Goal: Information Seeking & Learning: Learn about a topic

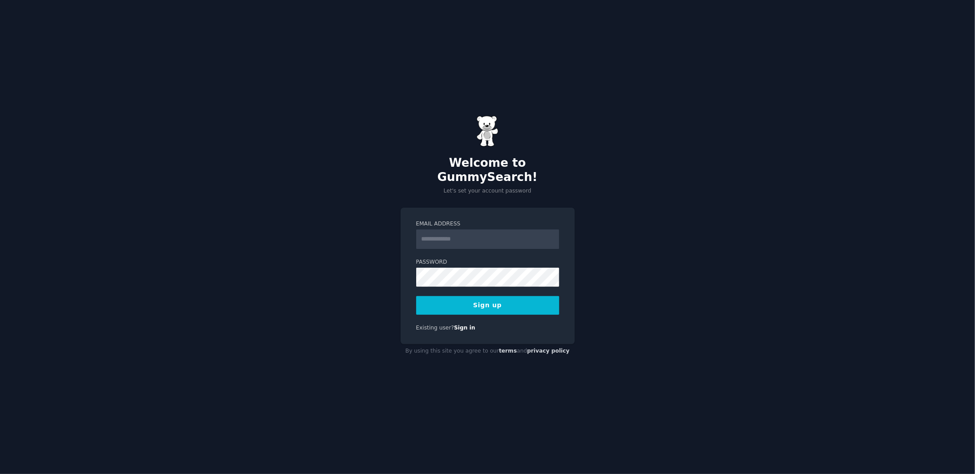
type input "**********"
click at [493, 296] on button "Sign up" at bounding box center [487, 305] width 143 height 19
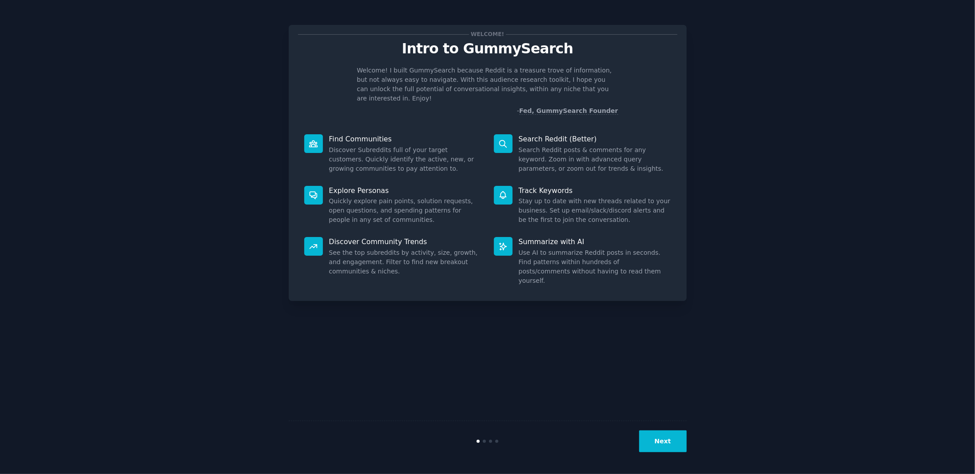
click at [729, 244] on div "Welcome! Intro to GummySearch Welcome! I built GummySearch because Reddit is a …" at bounding box center [487, 236] width 950 height 449
click at [654, 439] on button "Next" at bounding box center [663, 441] width 48 height 22
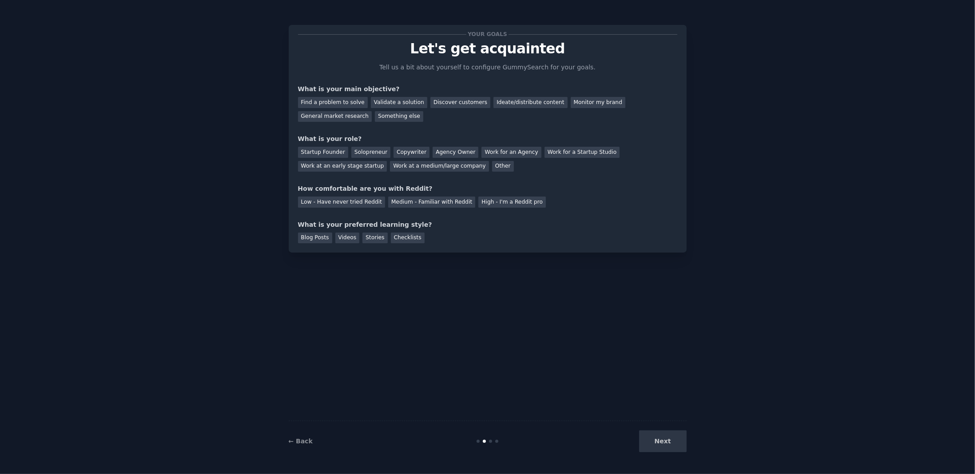
click at [648, 442] on div "Next" at bounding box center [620, 441] width 133 height 22
drag, startPoint x: 750, startPoint y: 268, endPoint x: 664, endPoint y: 439, distance: 191.3
click at [664, 439] on div "Next" at bounding box center [620, 441] width 133 height 22
click at [735, 274] on div "Your goals Let's get acquainted Tell us a bit about yourself to configure Gummy…" at bounding box center [487, 236] width 950 height 449
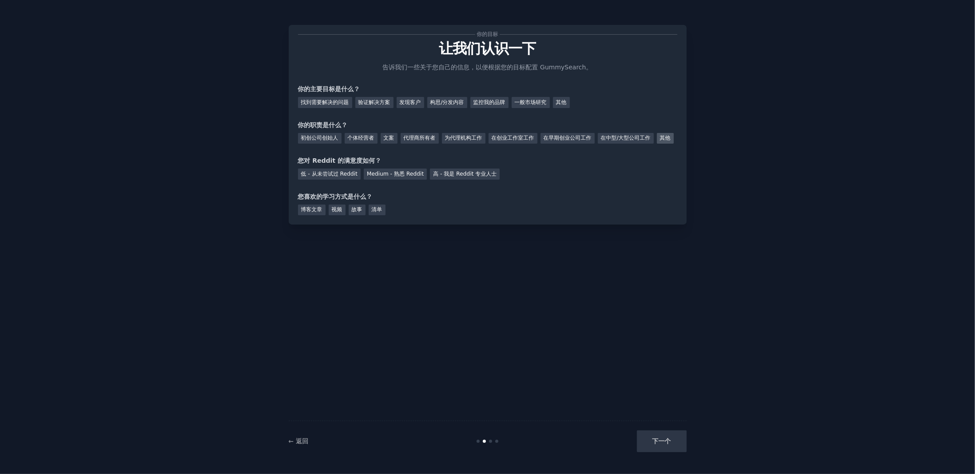
click at [660, 141] on font "其他" at bounding box center [665, 138] width 11 height 6
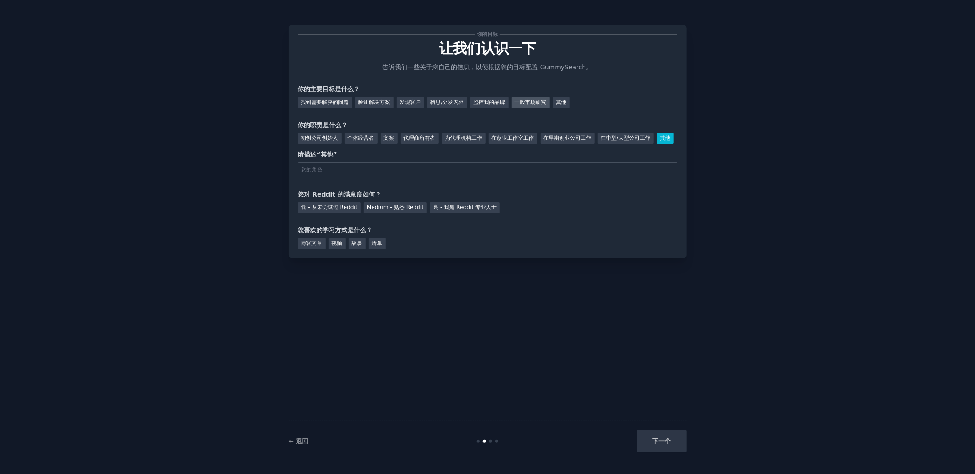
click at [527, 103] on font "一般市场研究" at bounding box center [531, 102] width 32 height 6
click at [358, 177] on input "text" at bounding box center [487, 169] width 379 height 15
type input "r"
type input "R"
drag, startPoint x: 324, startPoint y: 187, endPoint x: 245, endPoint y: 183, distance: 79.1
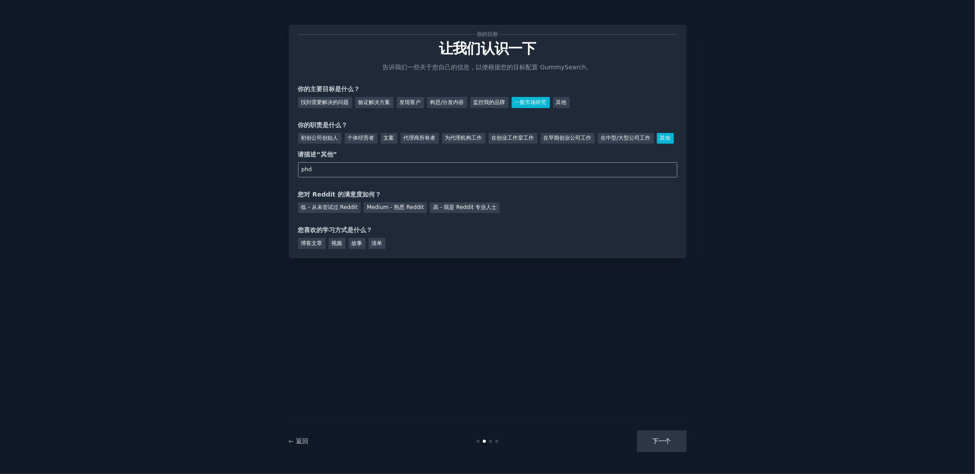
click at [245, 183] on div "你的目标 让我们认识一下 告诉我们一些关于您自己的信息，以便根据您的目标配置 GummySearch。 你的主要目标是什么？ 找到需要解决的问题 验证解决方案…" at bounding box center [487, 236] width 950 height 449
type input "Phd"
click at [400, 210] on font "Medium - 熟悉 Reddit" at bounding box center [395, 207] width 57 height 6
click at [316, 246] on font "博客文章" at bounding box center [311, 243] width 21 height 6
click at [654, 436] on button "下一个" at bounding box center [662, 441] width 50 height 22
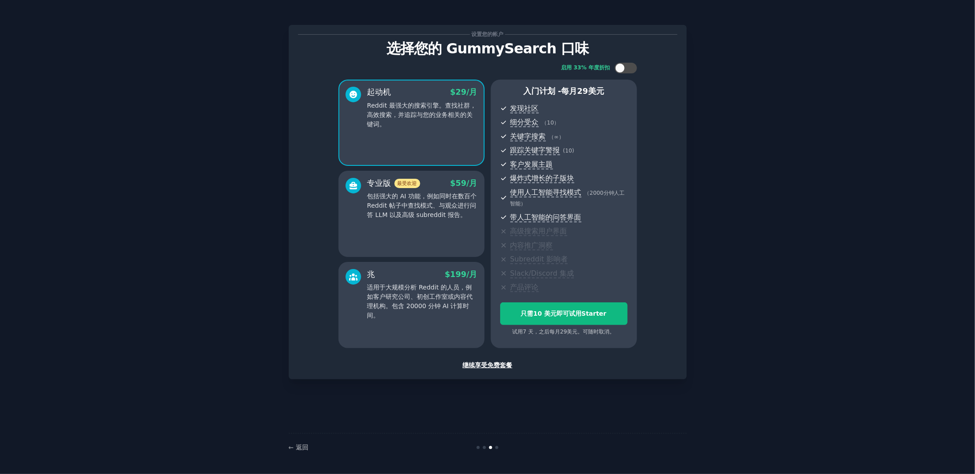
click at [498, 364] on font "继续享受免费套餐" at bounding box center [488, 364] width 50 height 7
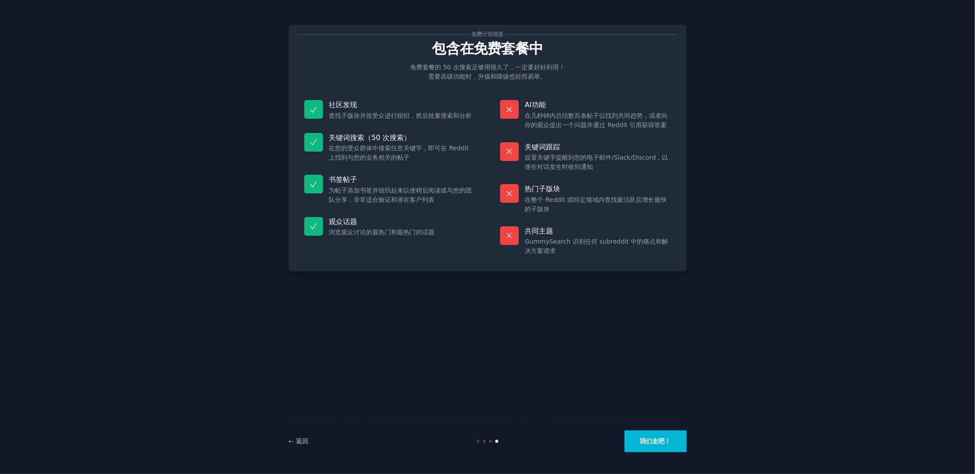
click at [658, 447] on button "我们走吧！" at bounding box center [656, 441] width 62 height 22
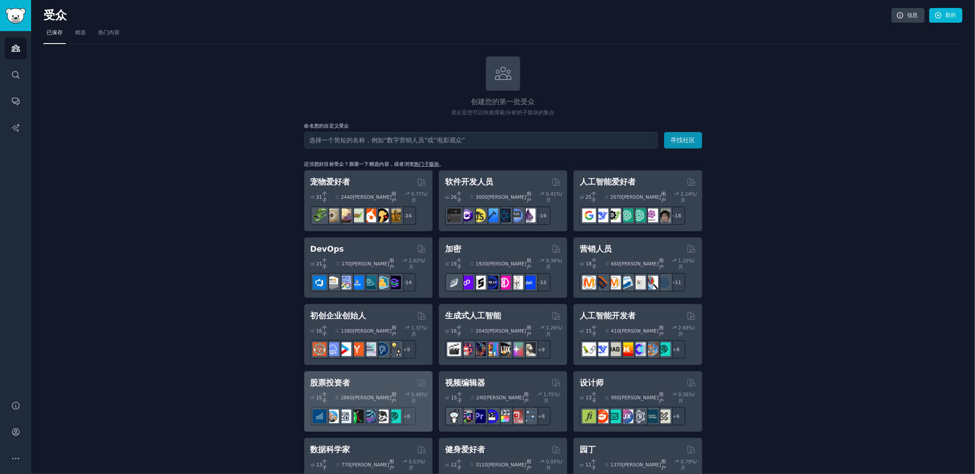
click at [345, 378] on font "股票投资者" at bounding box center [331, 382] width 40 height 9
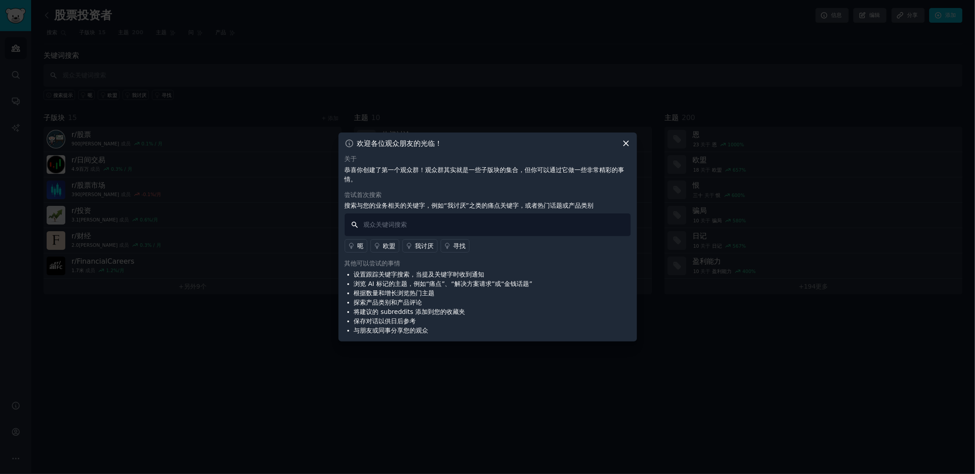
click at [538, 224] on input "text" at bounding box center [488, 224] width 286 height 23
type input "Green Bond"
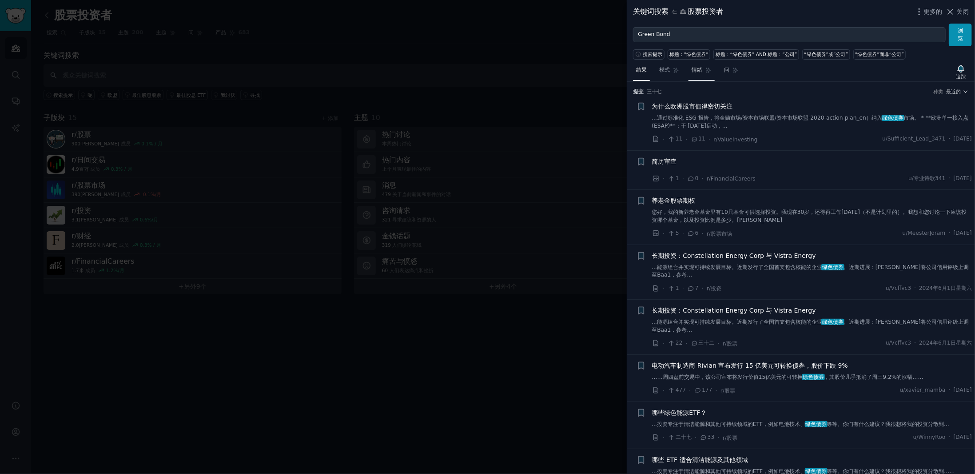
click at [693, 68] on font "情绪" at bounding box center [697, 70] width 11 height 6
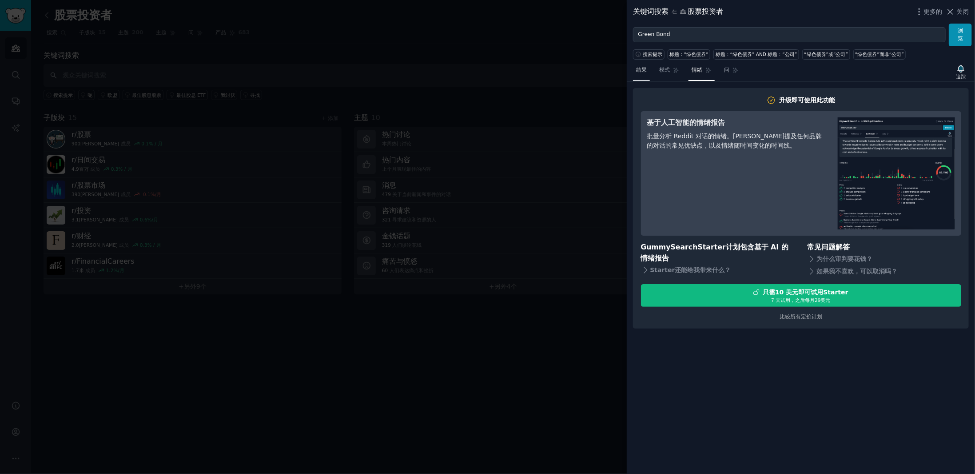
click at [647, 67] on link "结果" at bounding box center [641, 72] width 17 height 18
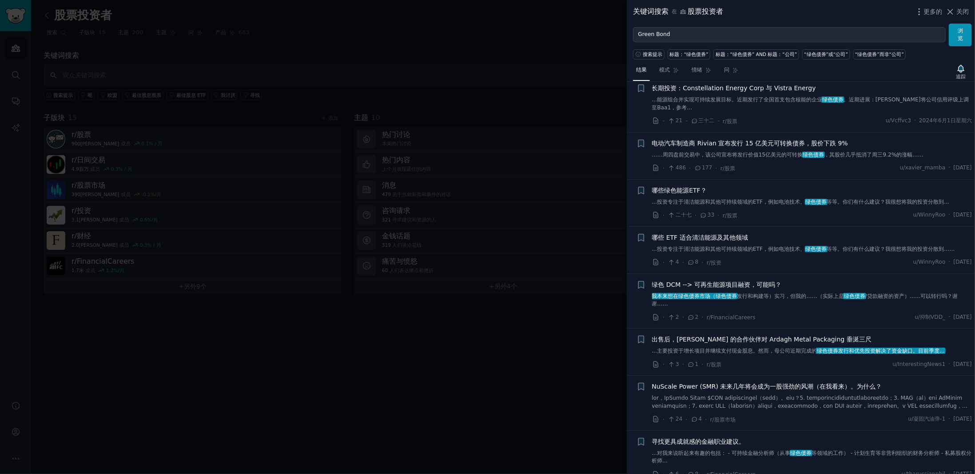
scroll to position [267, 0]
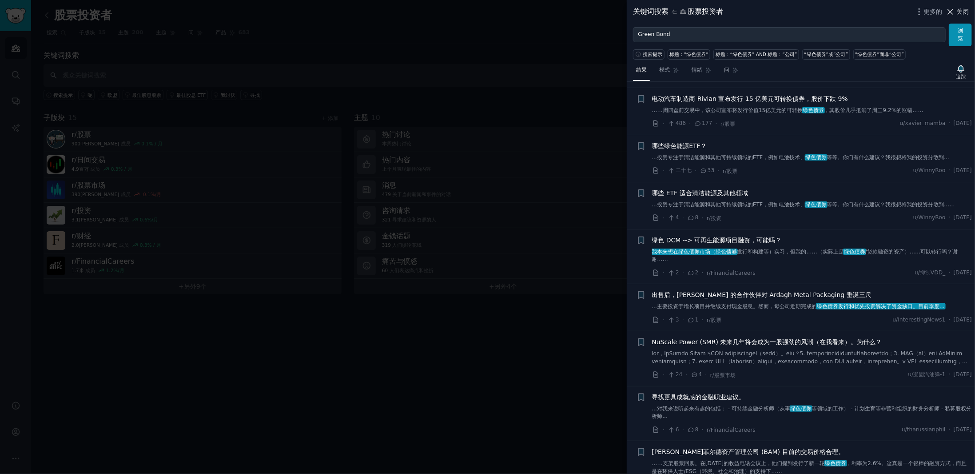
click at [958, 8] on font "关闭" at bounding box center [963, 11] width 12 height 7
